Goal: Task Accomplishment & Management: Manage account settings

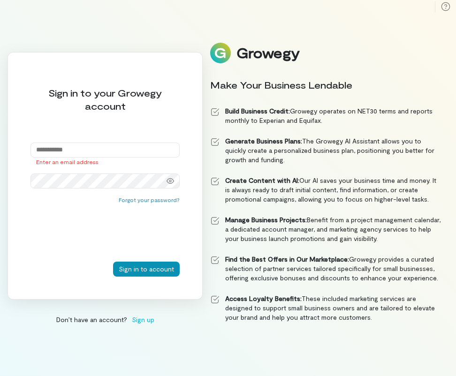
click at [145, 270] on button "Sign in to account" at bounding box center [146, 269] width 67 height 15
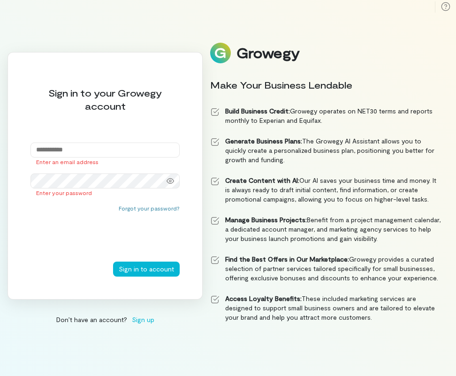
click at [113, 190] on div "Enter your password" at bounding box center [105, 193] width 149 height 8
click at [116, 155] on input "email" at bounding box center [105, 150] width 149 height 15
click at [160, 212] on button "Forgot your password?" at bounding box center [149, 209] width 61 height 8
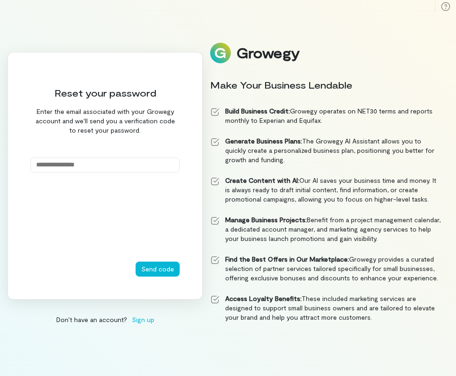
click at [128, 172] on input "email" at bounding box center [105, 165] width 149 height 15
type input "**********"
click at [158, 269] on button "Send code" at bounding box center [158, 269] width 44 height 15
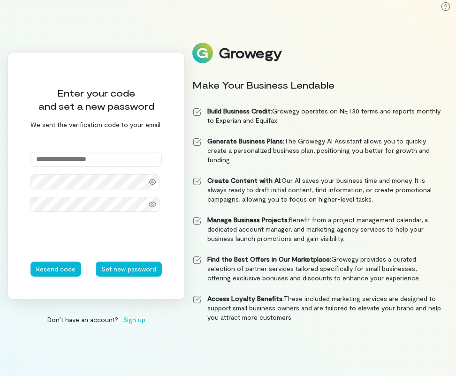
click at [69, 158] on input "text" at bounding box center [96, 159] width 131 height 15
paste input "******"
type input "******"
click at [117, 274] on button "Set new password" at bounding box center [129, 269] width 66 height 15
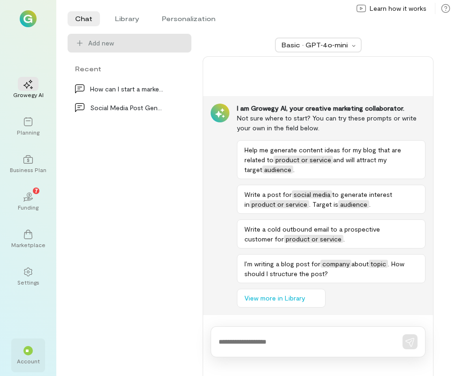
click at [32, 353] on div "**" at bounding box center [27, 350] width 9 height 9
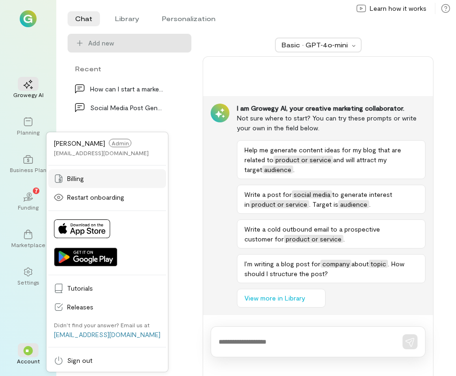
click at [95, 185] on link "Billing" at bounding box center [107, 178] width 118 height 19
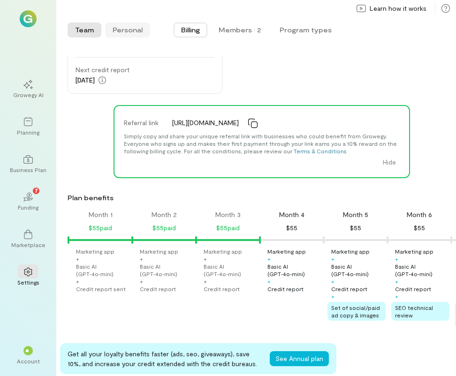
click at [130, 34] on button "Personal" at bounding box center [127, 30] width 45 height 15
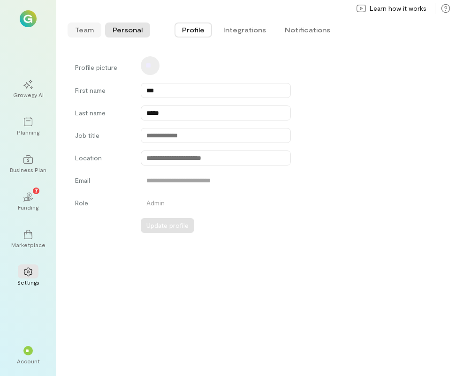
click at [92, 27] on button "Team" at bounding box center [85, 30] width 34 height 15
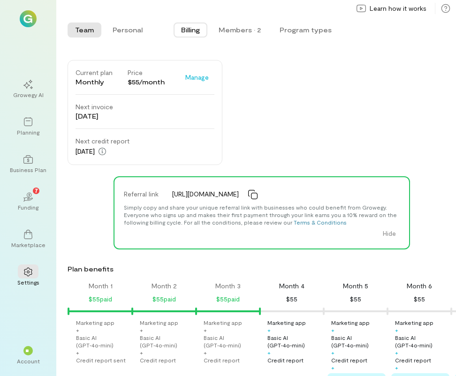
scroll to position [0, 96]
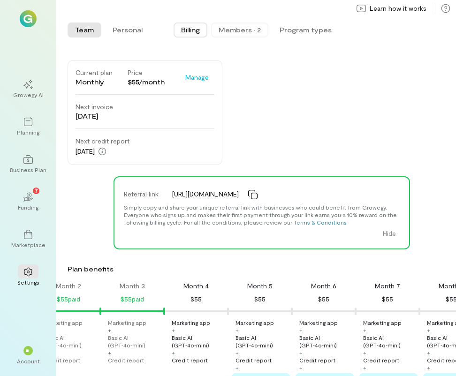
click at [235, 34] on div "Members · 2" at bounding box center [240, 29] width 42 height 9
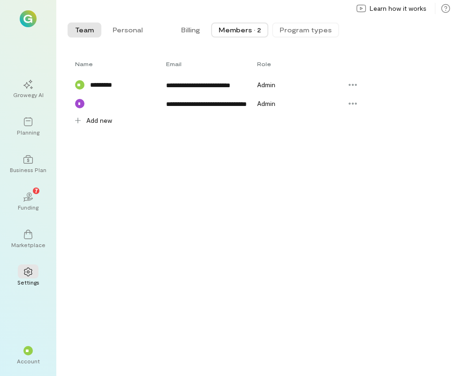
click at [289, 33] on button "Program types" at bounding box center [305, 30] width 67 height 15
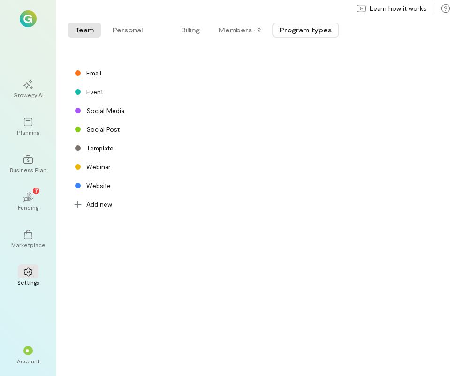
click at [209, 28] on div "Billing Members · 2 Program types" at bounding box center [256, 30] width 205 height 19
click at [196, 29] on span "Billing" at bounding box center [190, 29] width 19 height 9
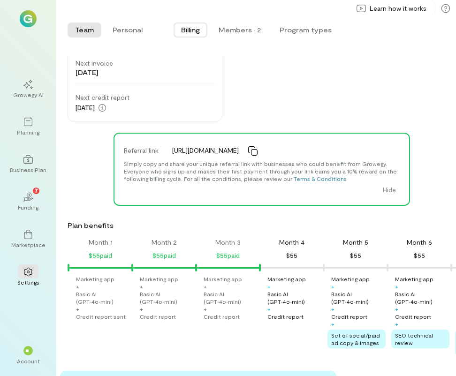
scroll to position [0, 0]
click at [229, 256] on div "$55 paid" at bounding box center [227, 255] width 23 height 11
click at [232, 261] on div "$55 paid" at bounding box center [227, 255] width 23 height 11
click at [30, 276] on icon at bounding box center [27, 272] width 9 height 9
click at [27, 268] on icon at bounding box center [27, 272] width 9 height 9
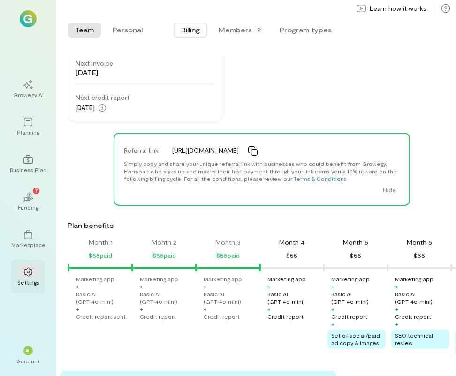
click at [21, 272] on div at bounding box center [28, 272] width 21 height 14
click at [26, 270] on icon at bounding box center [28, 272] width 8 height 9
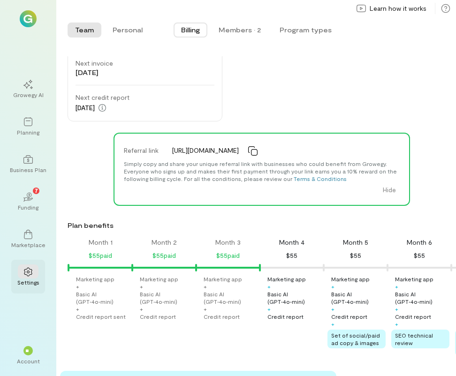
click at [26, 270] on icon at bounding box center [28, 272] width 8 height 9
click at [29, 351] on span "**" at bounding box center [28, 351] width 6 height 6
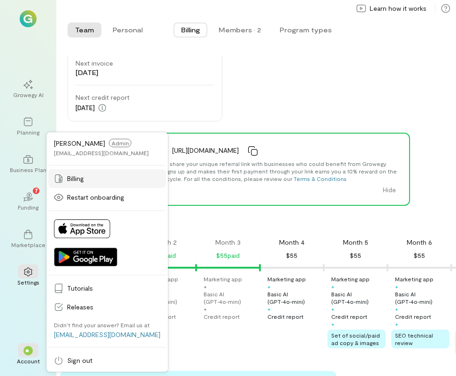
click at [84, 183] on span "Billing" at bounding box center [113, 178] width 93 height 9
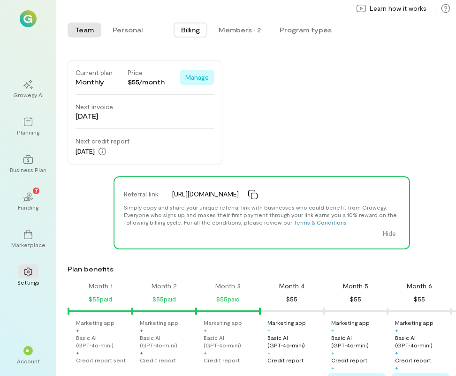
click at [199, 80] on span "Manage" at bounding box center [196, 77] width 23 height 9
click at [222, 95] on span "See Annual Plan" at bounding box center [225, 97] width 48 height 9
click at [448, 8] on icon at bounding box center [445, 8] width 9 height 9
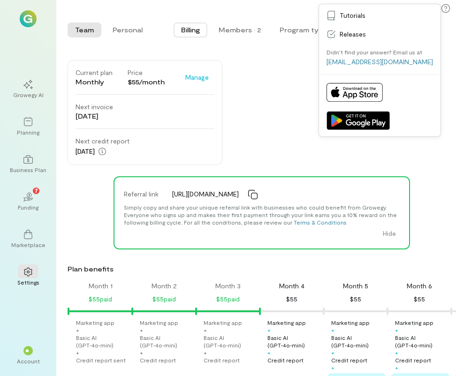
click at [284, 78] on div "Current plan Monthly Price $55/month Manage See Annual Plan Cancel plan Next in…" at bounding box center [262, 112] width 389 height 105
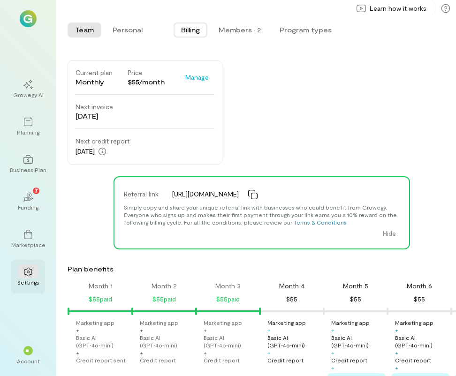
click at [27, 278] on div at bounding box center [28, 272] width 21 height 14
click at [32, 357] on div "**" at bounding box center [28, 351] width 21 height 14
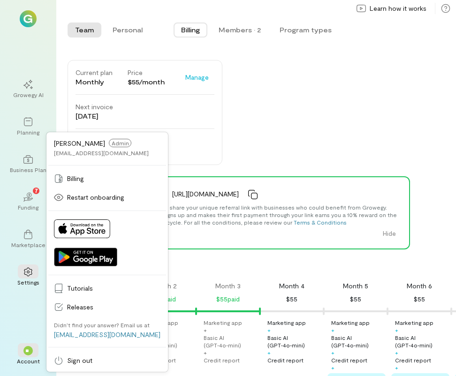
click at [249, 131] on div "Current plan Monthly Price $55/month Manage See Annual Plan Cancel plan Next in…" at bounding box center [262, 112] width 389 height 105
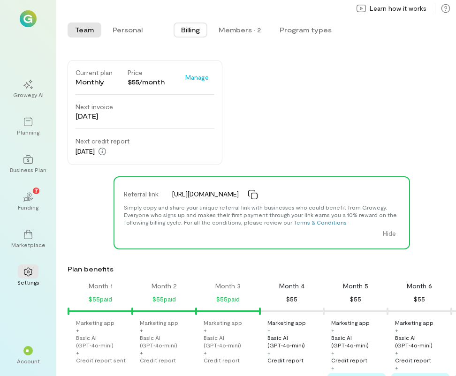
click at [295, 296] on div "Month 4 $55" at bounding box center [292, 293] width 64 height 23
click at [295, 313] on div at bounding box center [292, 312] width 62 height 2
click at [155, 77] on div "$55/month" at bounding box center [146, 81] width 37 height 9
click at [121, 96] on div "Current plan Monthly Price $55/month Manage See Annual Plan Cancel plan Next in…" at bounding box center [145, 112] width 155 height 105
click at [108, 119] on div "[DATE]" at bounding box center [95, 116] width 38 height 9
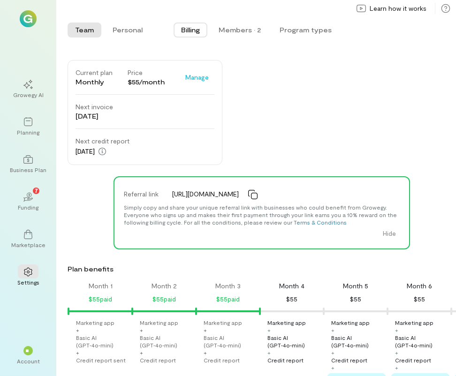
click at [107, 140] on div "Next credit report" at bounding box center [103, 141] width 54 height 9
click at [98, 165] on div "Current plan Monthly Price $55/month Manage See Annual Plan Cancel plan Next in…" at bounding box center [145, 112] width 155 height 105
click at [100, 301] on div "$55 paid" at bounding box center [100, 299] width 23 height 11
click at [154, 301] on div "$55 paid" at bounding box center [164, 299] width 23 height 11
click at [210, 302] on div "Month 3 $55 paid" at bounding box center [228, 293] width 64 height 23
